Goal: Task Accomplishment & Management: Manage account settings

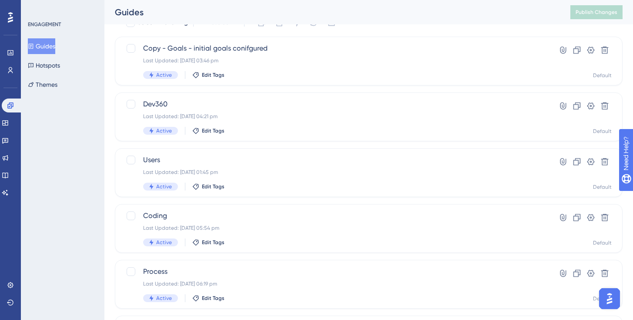
scroll to position [43, 0]
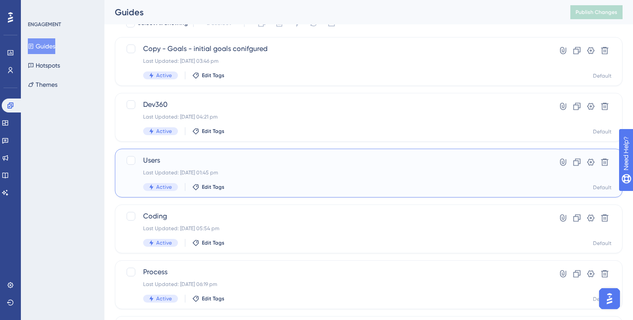
click at [223, 168] on div "Users Last Updated: 24 Sept 2025 01:45 pm Active Edit Tags" at bounding box center [334, 173] width 382 height 36
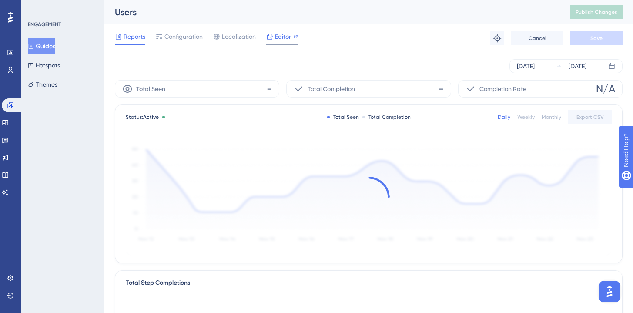
click at [277, 40] on span "Editor" at bounding box center [283, 36] width 16 height 10
click at [51, 48] on button "Guides" at bounding box center [41, 46] width 27 height 16
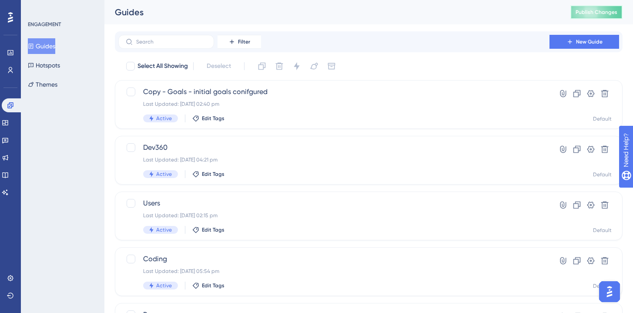
click at [593, 13] on span "Publish Changes" at bounding box center [597, 12] width 42 height 7
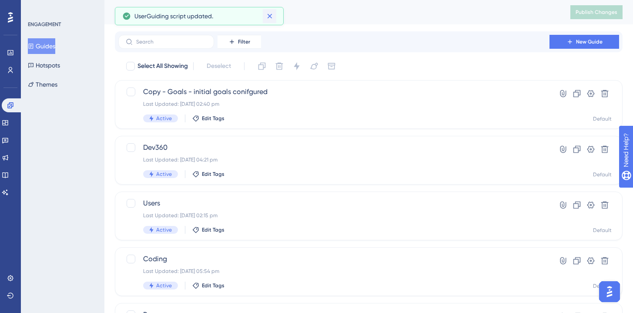
click at [270, 15] on icon at bounding box center [269, 16] width 5 height 5
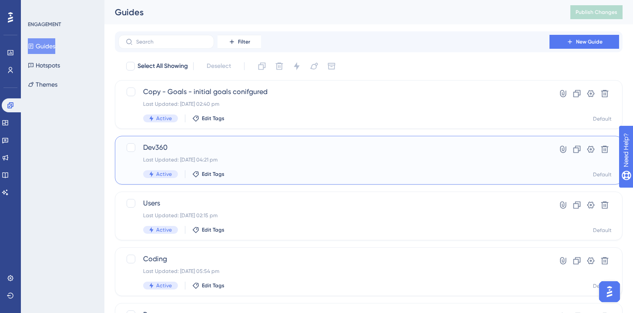
click at [201, 146] on span "Dev360" at bounding box center [334, 147] width 382 height 10
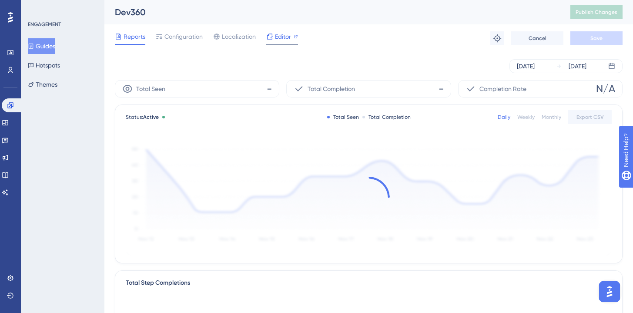
click at [283, 39] on span "Editor" at bounding box center [283, 36] width 16 height 10
click at [283, 34] on span "Editor" at bounding box center [283, 36] width 16 height 10
click at [43, 44] on button "Guides" at bounding box center [41, 46] width 27 height 16
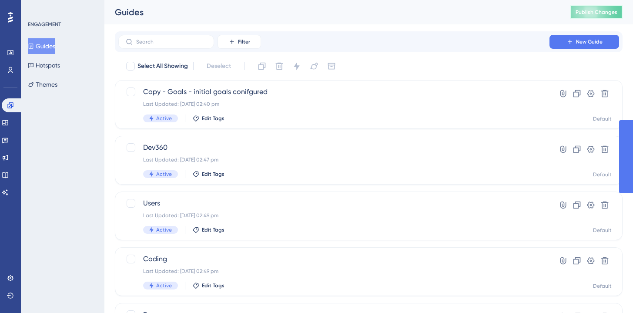
click at [600, 13] on span "Publish Changes" at bounding box center [597, 12] width 42 height 7
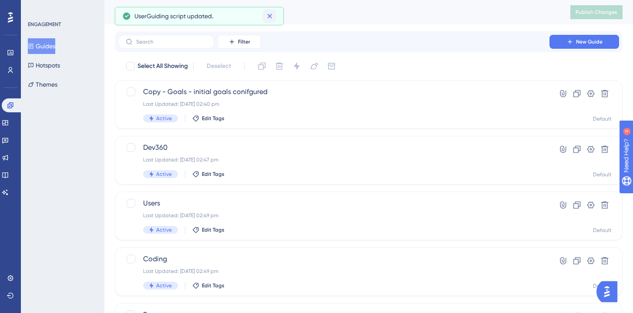
click at [267, 18] on icon at bounding box center [270, 16] width 9 height 9
